Goal: Information Seeking & Learning: Learn about a topic

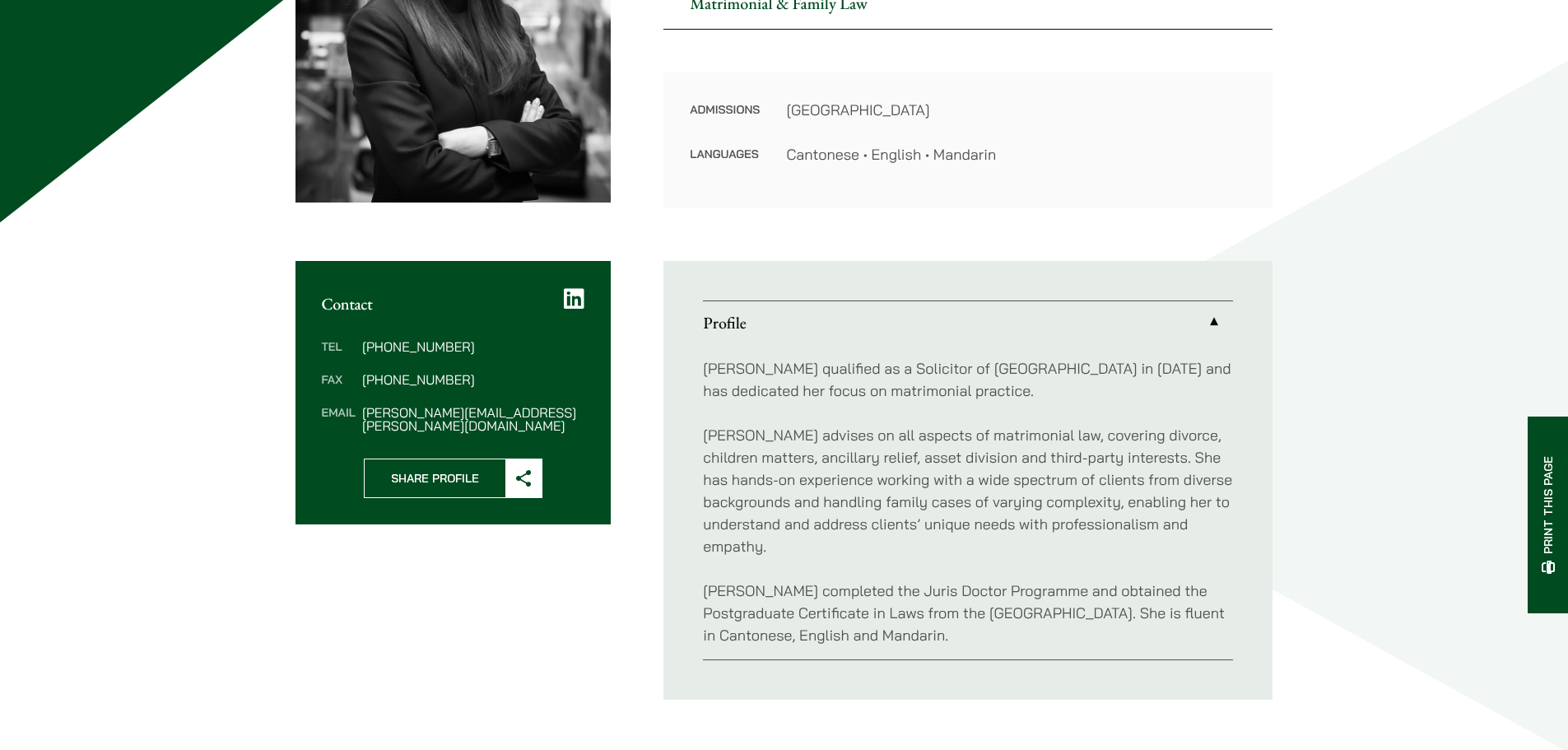
scroll to position [329, 0]
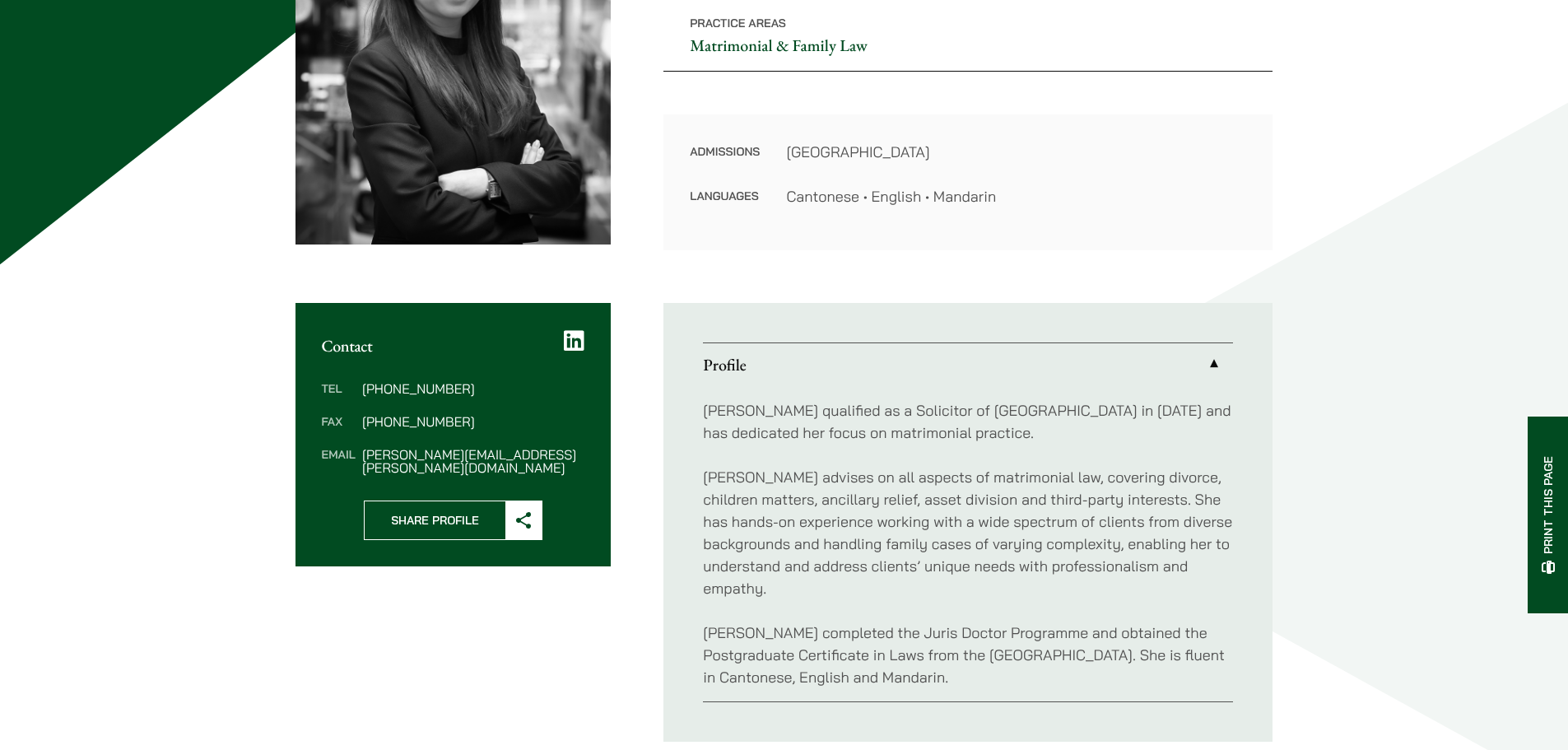
click at [1209, 364] on link "Profile" at bounding box center [967, 364] width 530 height 43
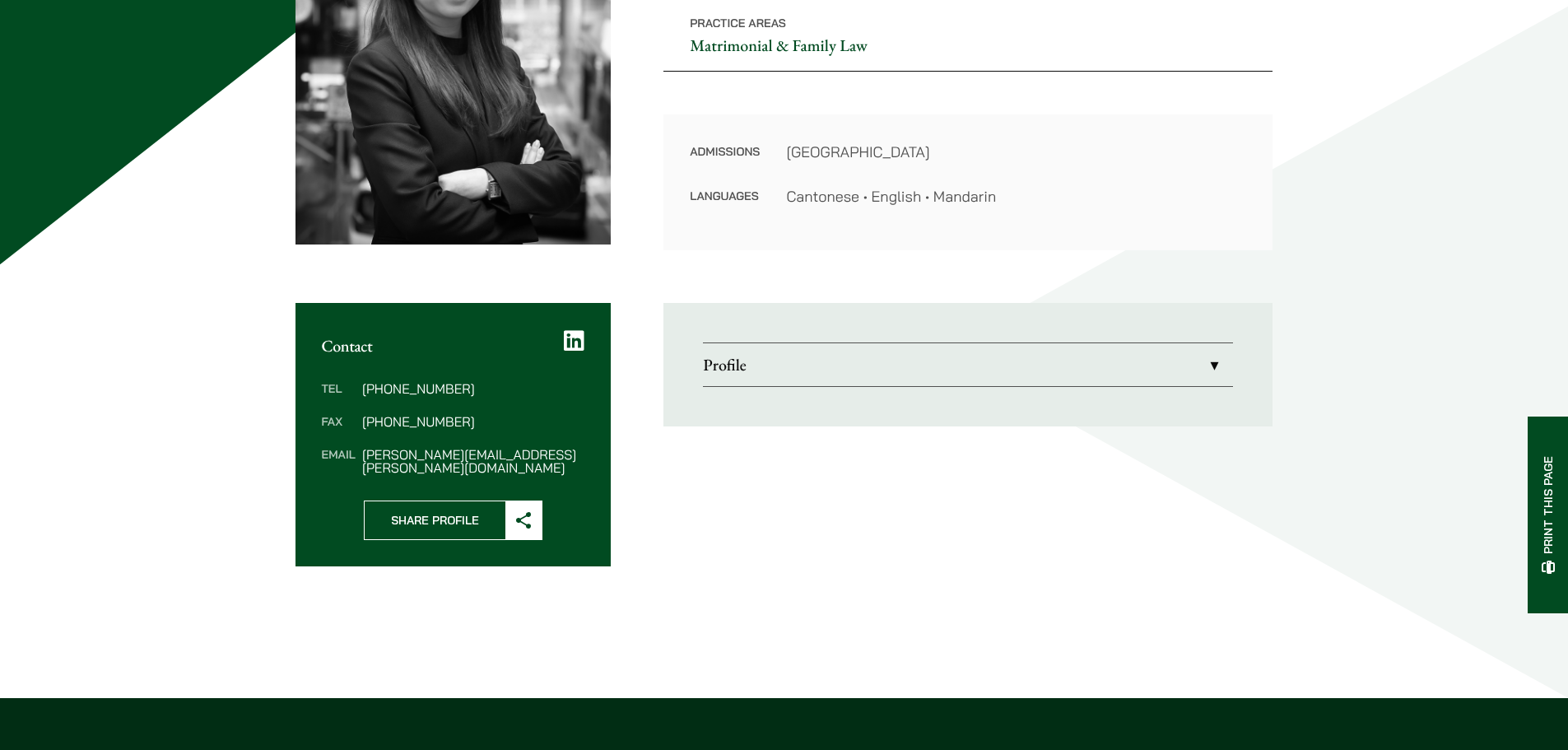
click at [1207, 366] on link "Profile" at bounding box center [967, 364] width 530 height 43
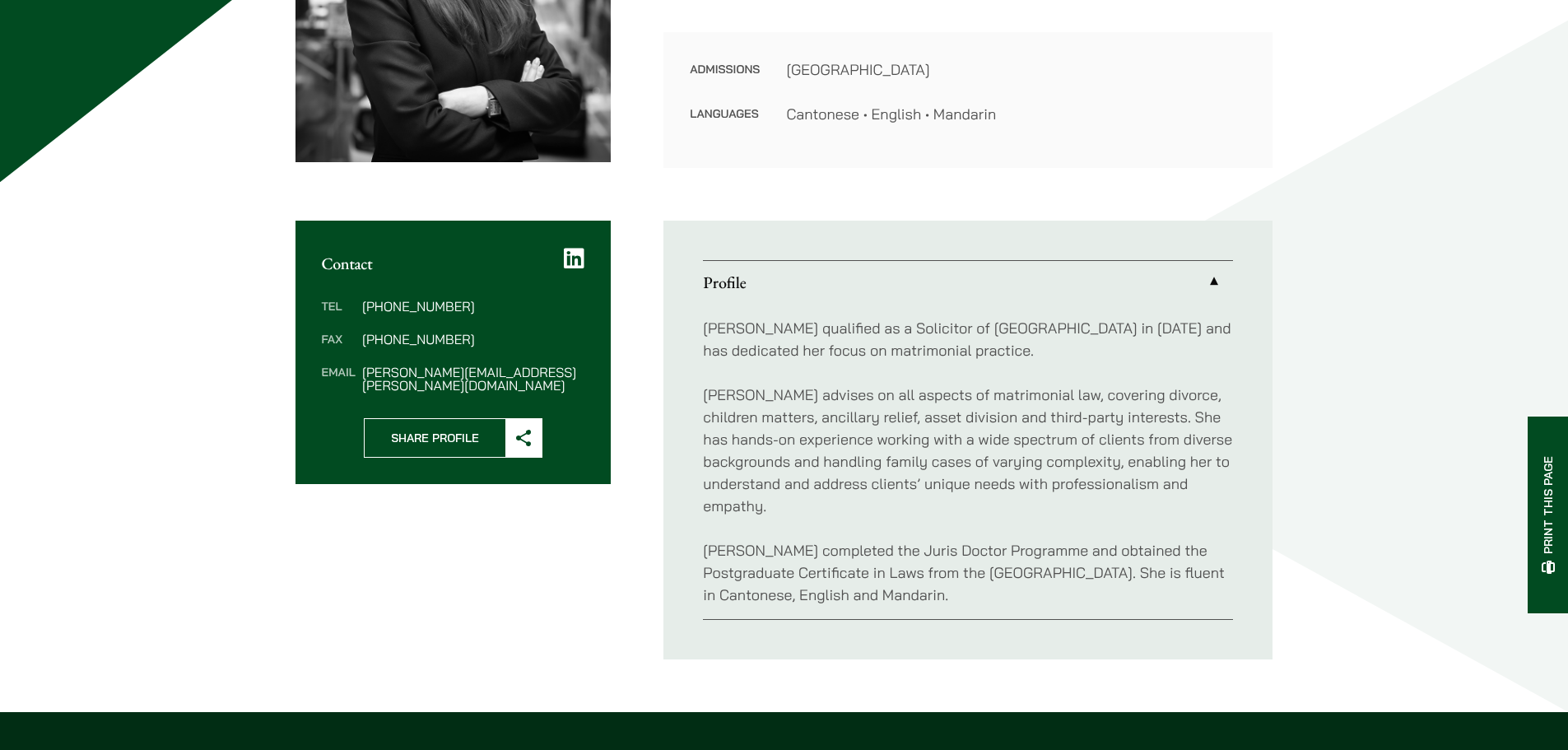
scroll to position [329, 0]
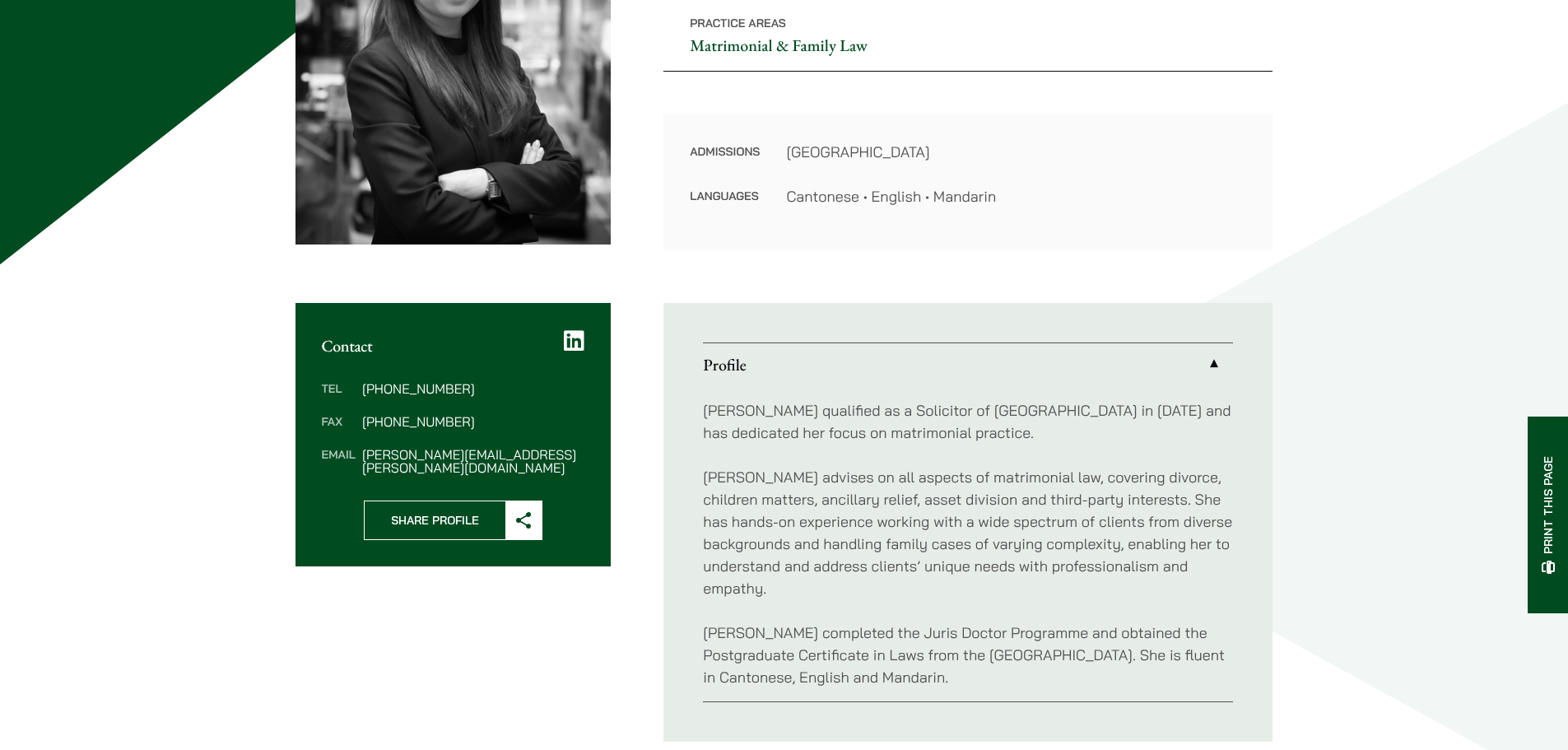
click at [1210, 361] on link "Profile" at bounding box center [967, 364] width 530 height 43
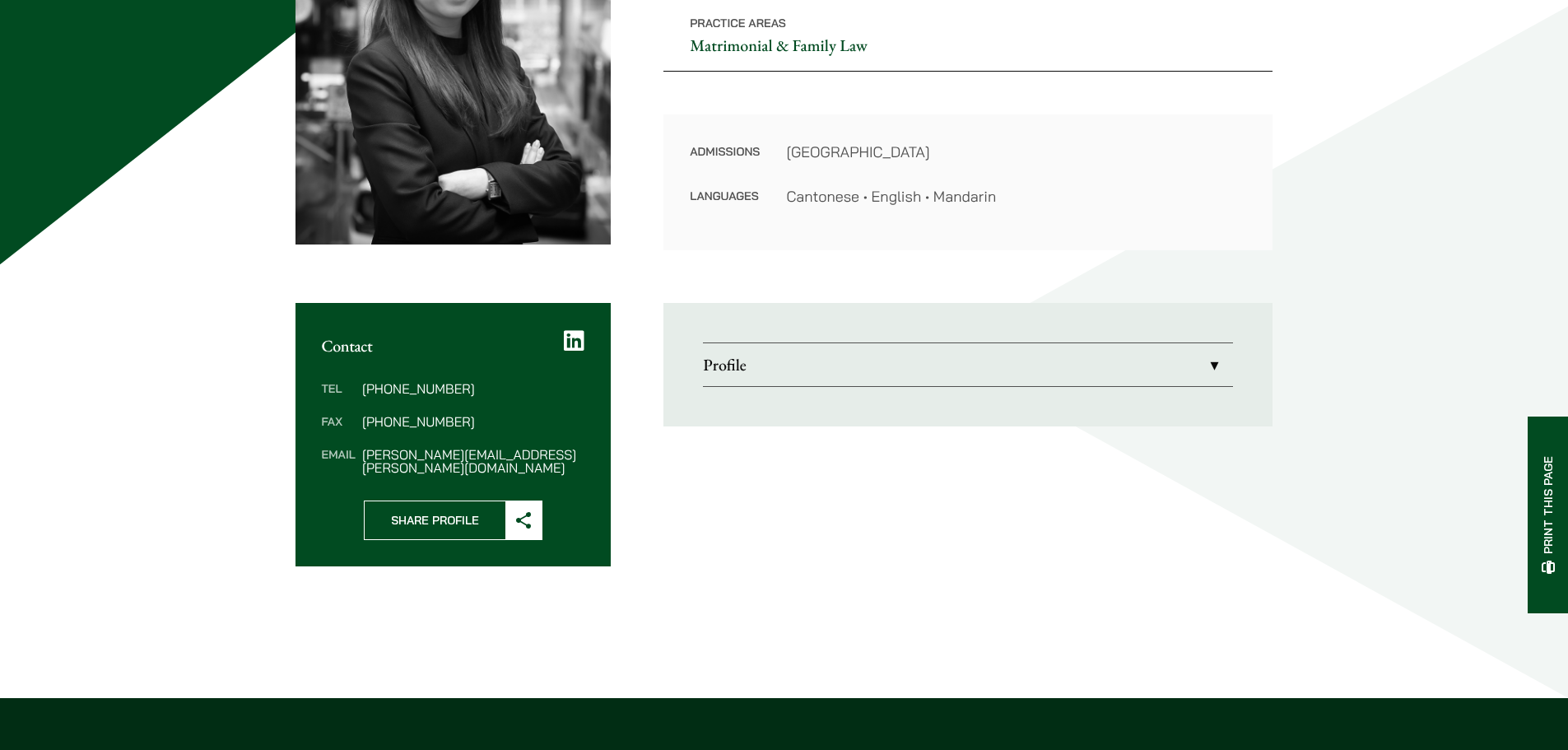
click at [1210, 361] on link "Profile" at bounding box center [967, 364] width 530 height 43
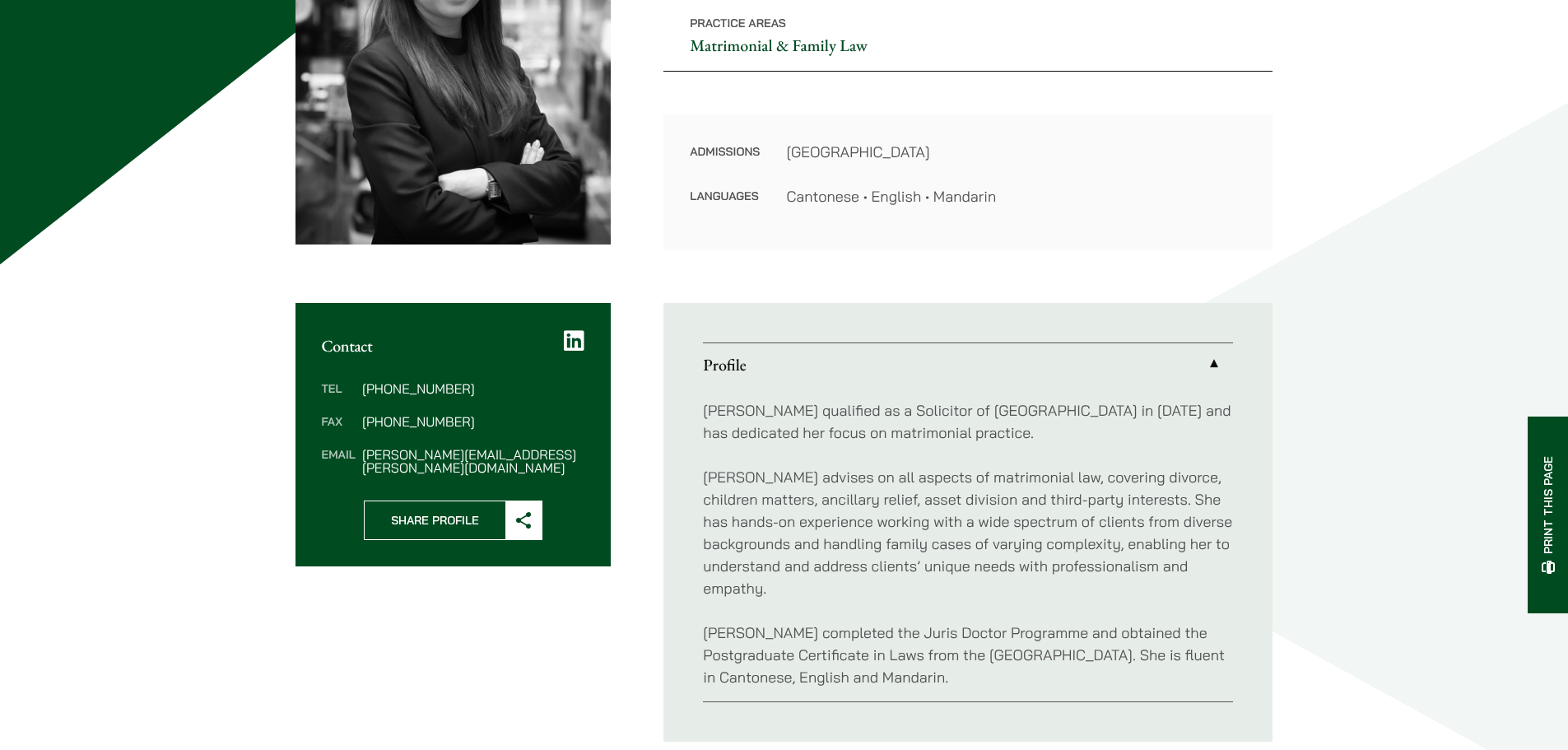
drag, startPoint x: 699, startPoint y: 413, endPoint x: 1022, endPoint y: 692, distance: 426.8
click at [1009, 693] on ul "Profile [PERSON_NAME] qualified as a Solicitor of [GEOGRAPHIC_DATA] in [DATE] a…" at bounding box center [968, 522] width 609 height 439
click at [1042, 675] on p "[PERSON_NAME] completed the Juris Doctor Programme and obtained the Postgraduat…" at bounding box center [967, 655] width 530 height 67
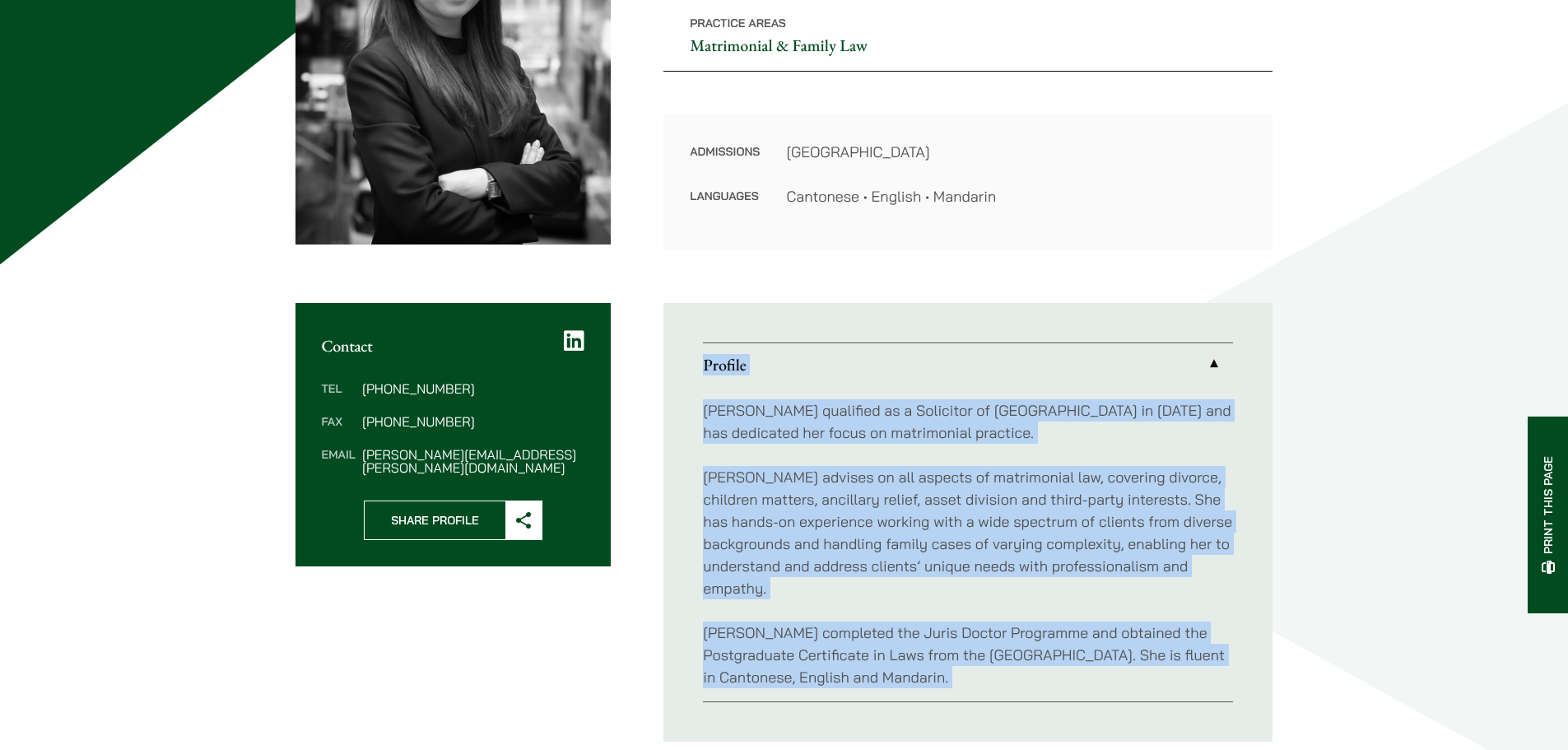
drag, startPoint x: 1041, startPoint y: 675, endPoint x: 702, endPoint y: 377, distance: 451.4
click at [702, 377] on ul "Profile [PERSON_NAME] qualified as a Solicitor of [GEOGRAPHIC_DATA] in [DATE] a…" at bounding box center [968, 522] width 609 height 439
